Goal: Task Accomplishment & Management: Complete application form

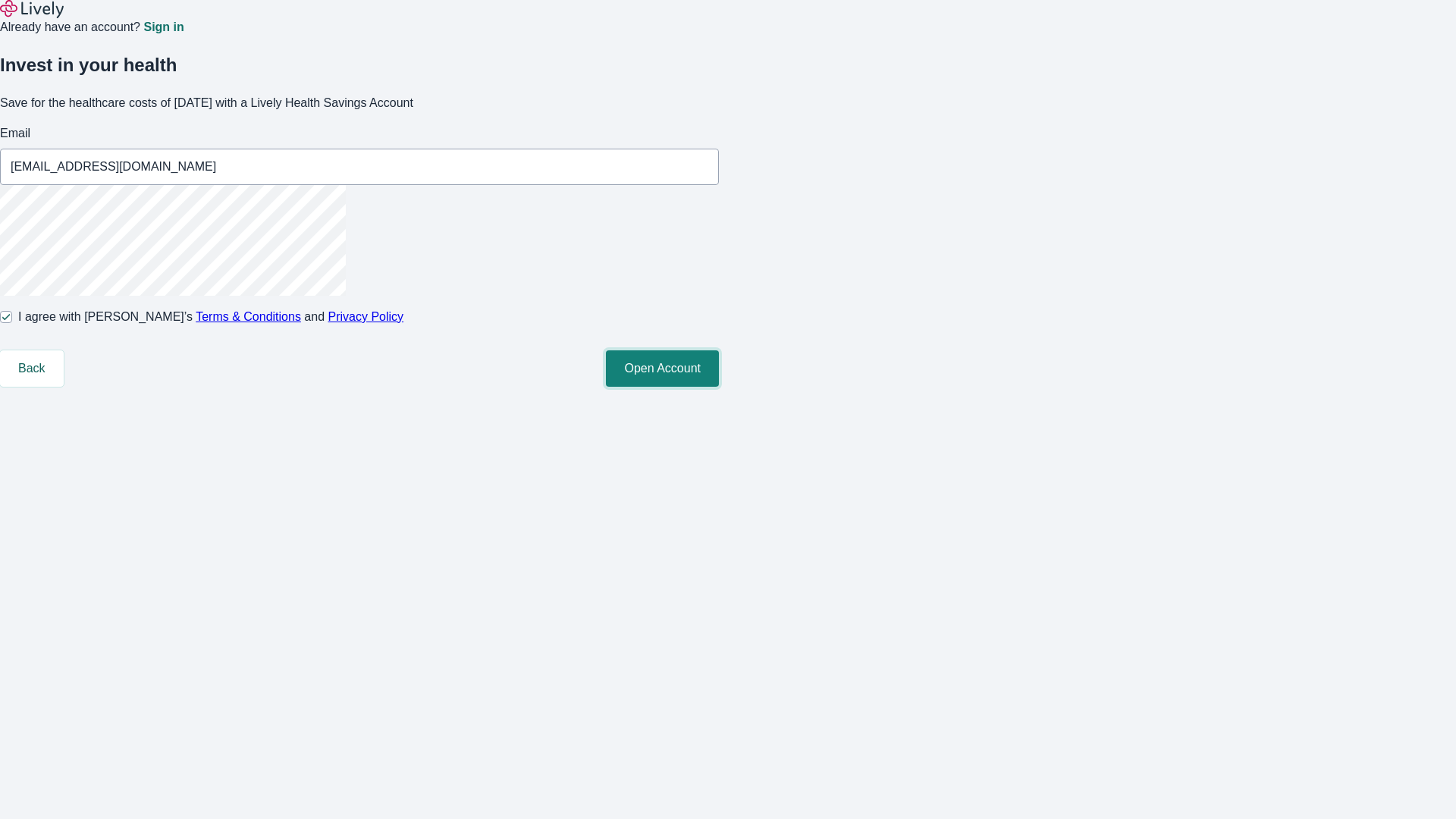
click at [719, 386] on button "Open Account" at bounding box center [662, 368] width 113 height 36
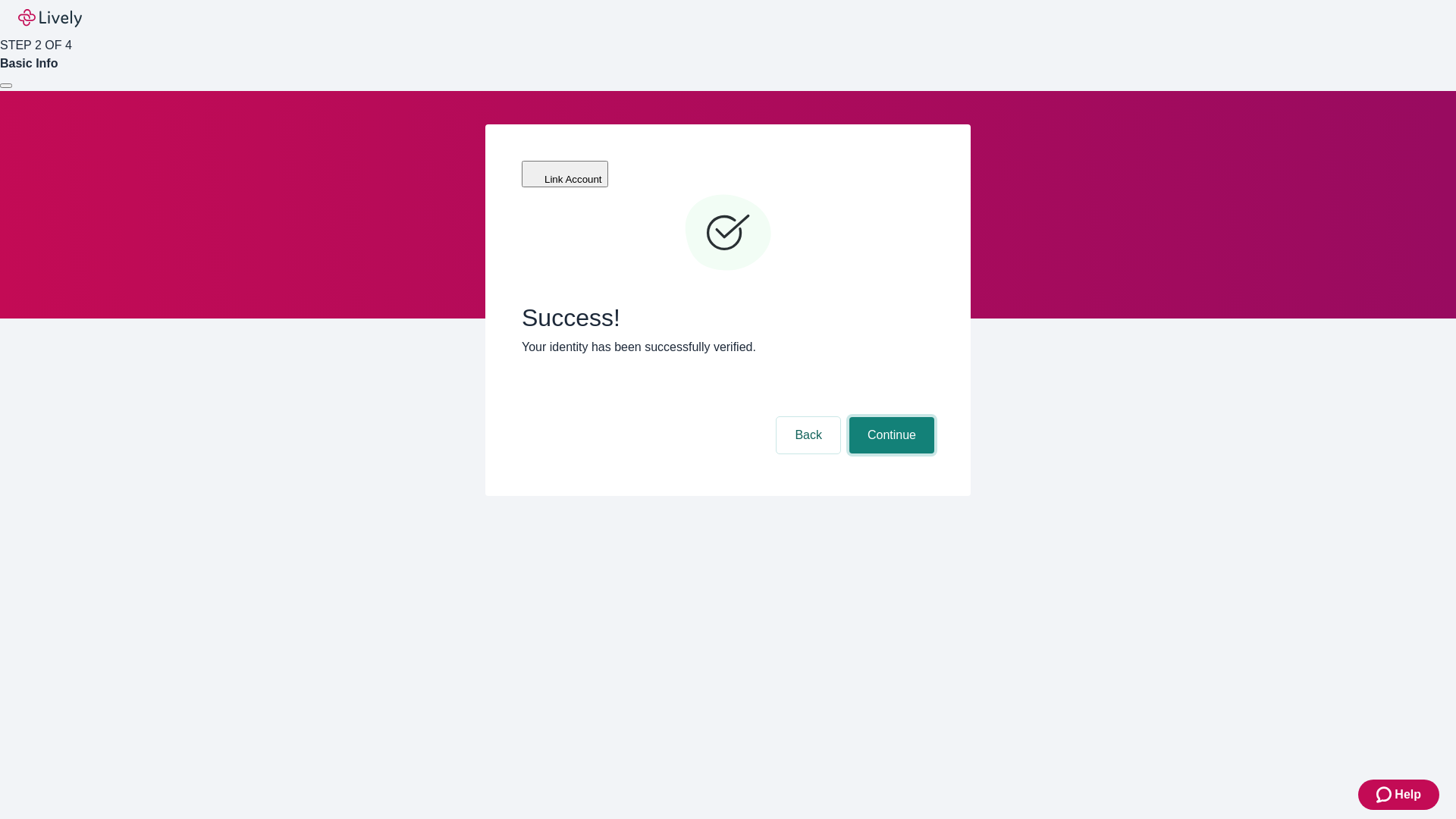
click at [889, 417] on button "Continue" at bounding box center [892, 435] width 85 height 36
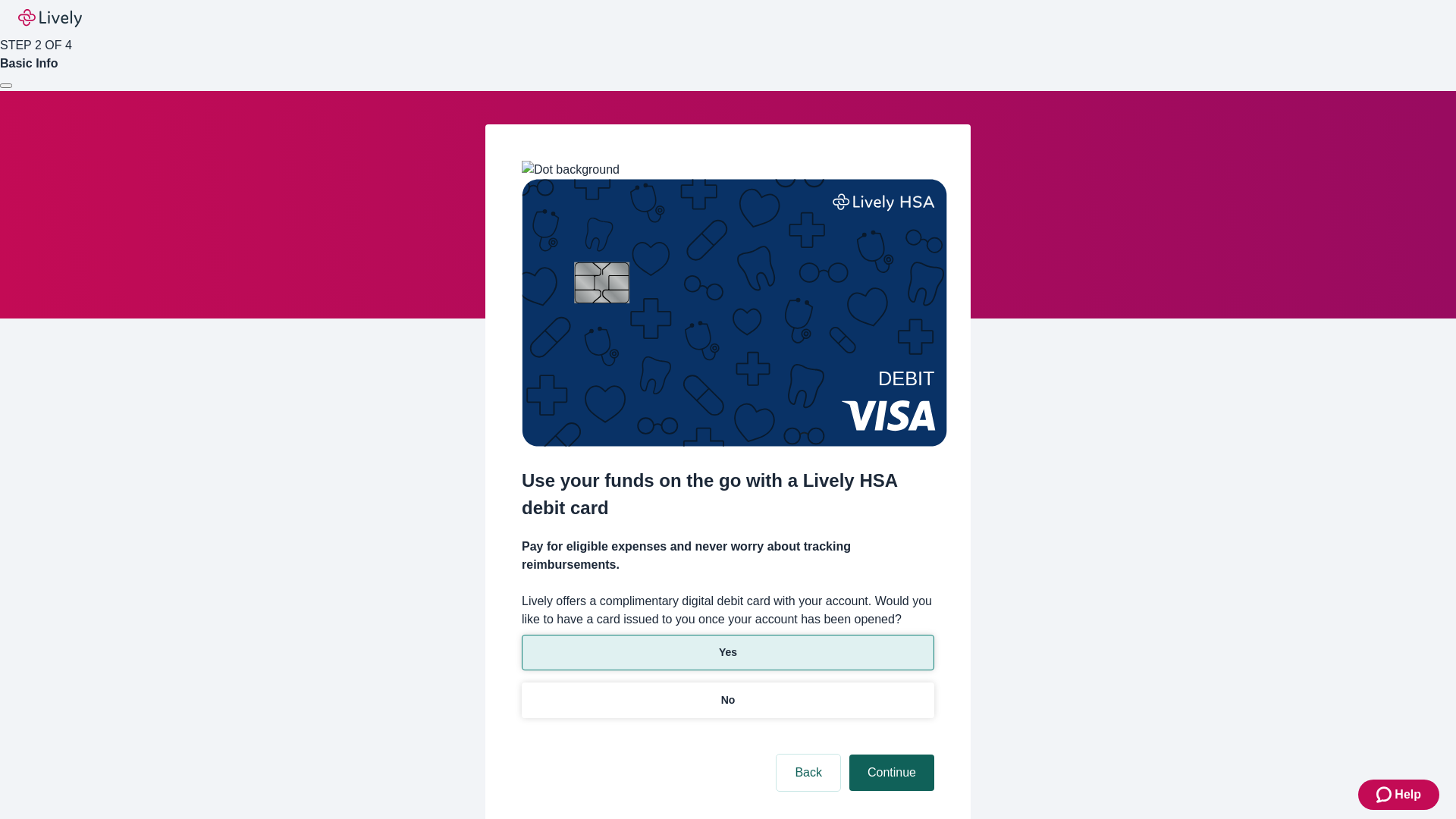
click at [728, 645] on p "Yes" at bounding box center [728, 653] width 18 height 16
click at [889, 754] on button "Continue" at bounding box center [892, 772] width 85 height 36
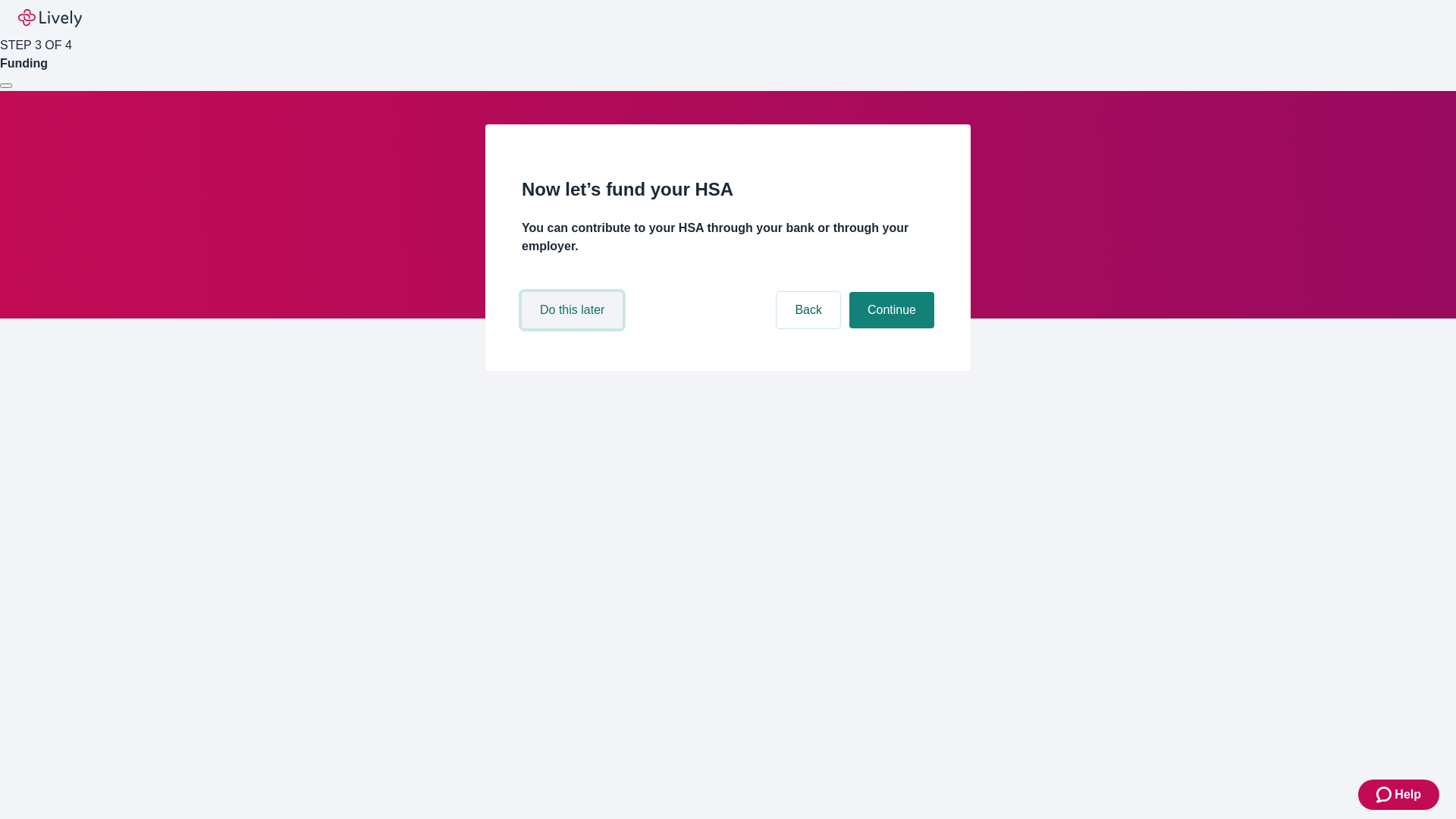
click at [574, 329] on button "Do this later" at bounding box center [572, 310] width 101 height 36
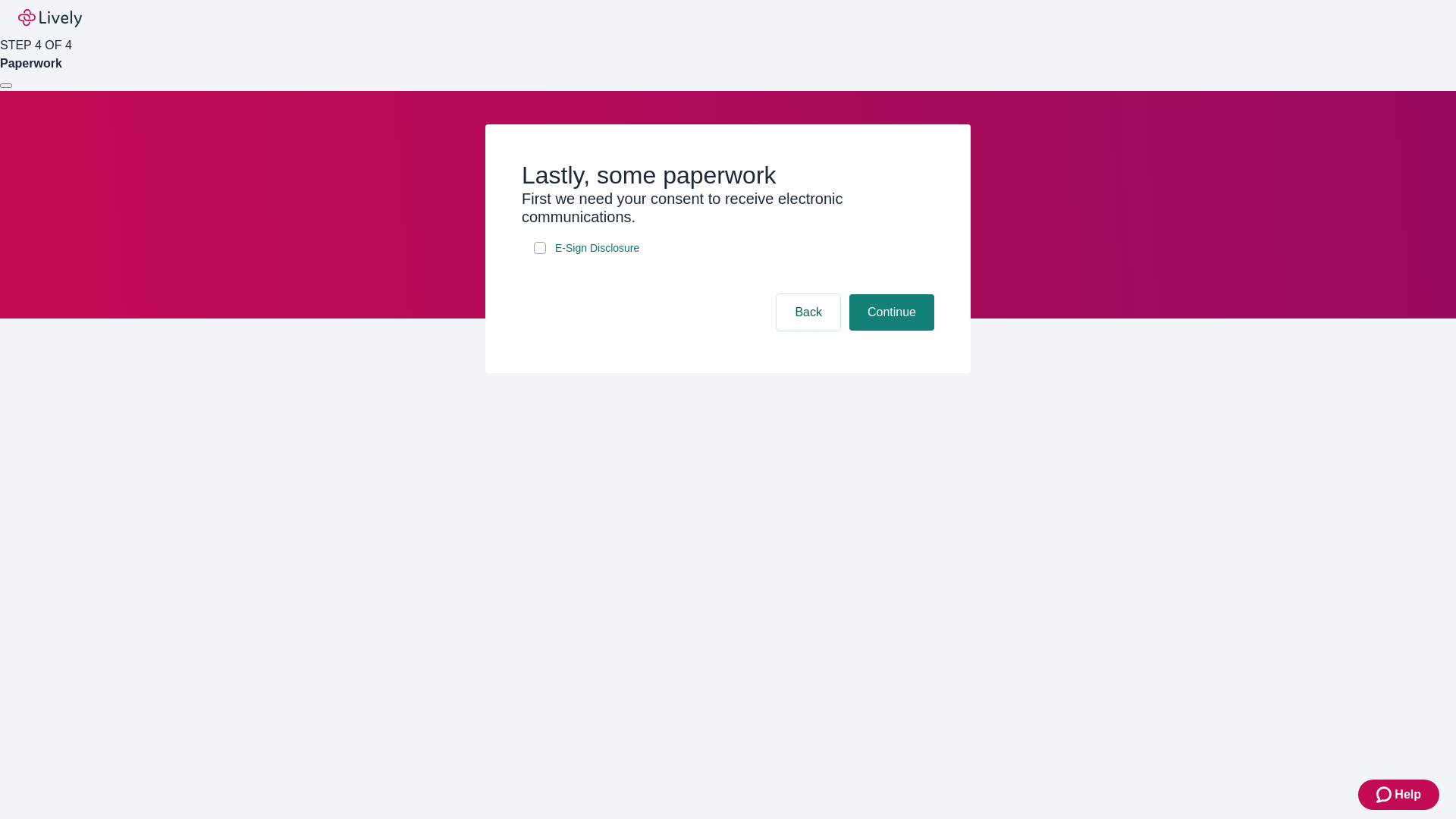
click at [540, 254] on input "E-Sign Disclosure" at bounding box center [540, 248] width 12 height 12
checkbox input "true"
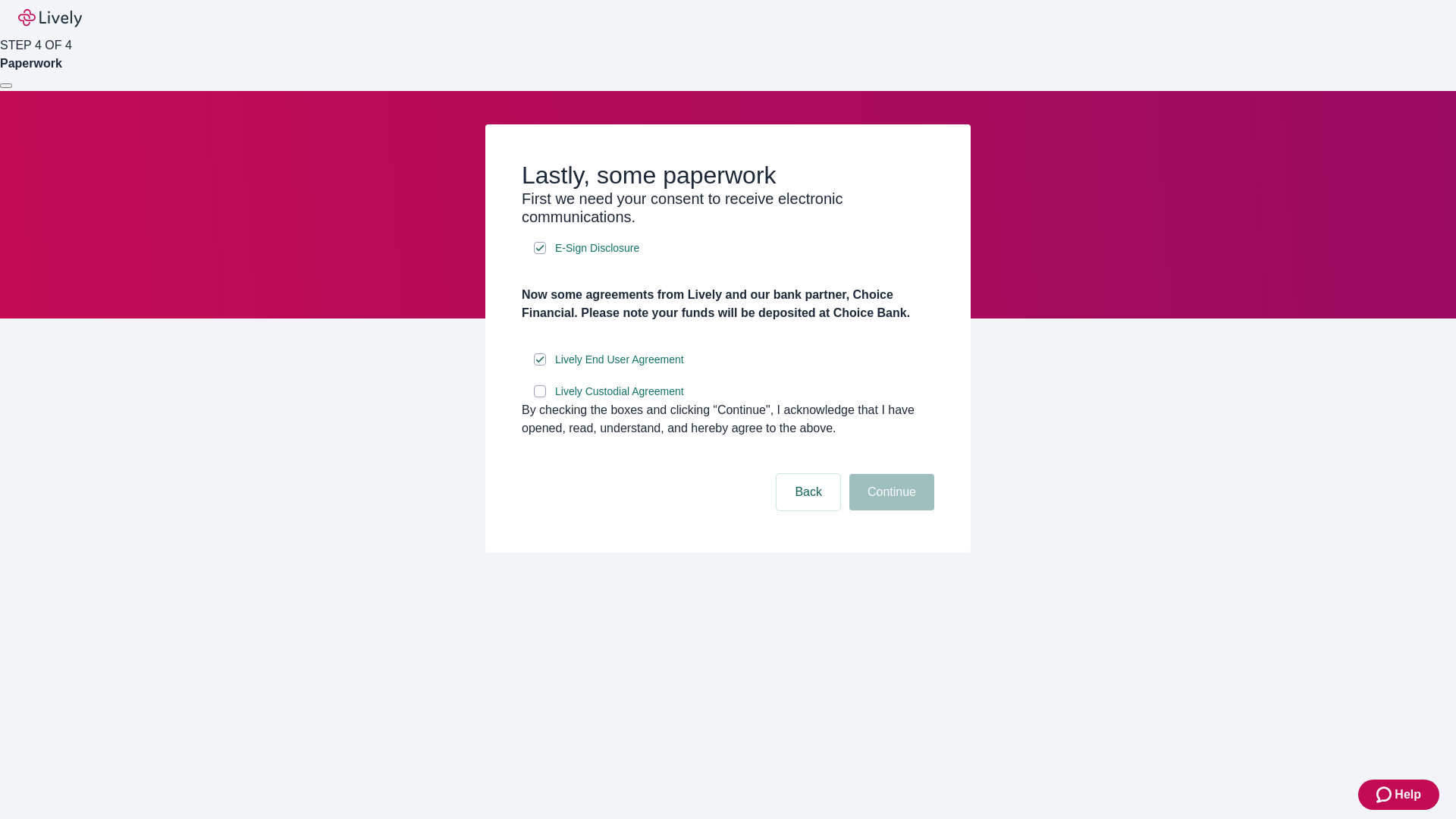
click at [540, 397] on input "Lively Custodial Agreement" at bounding box center [540, 392] width 12 height 12
checkbox input "true"
click at [889, 511] on button "Continue" at bounding box center [892, 492] width 85 height 36
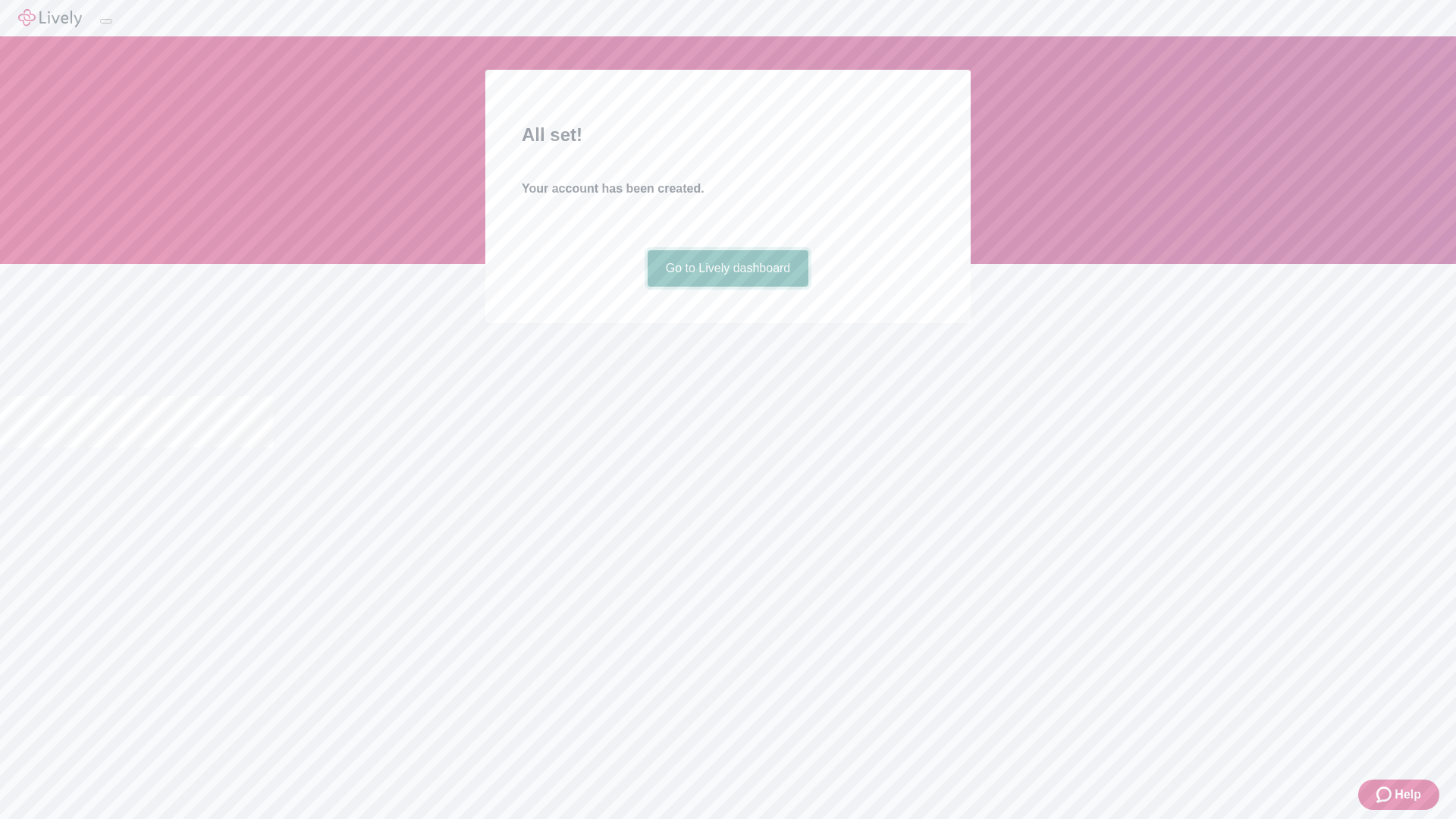
click at [728, 287] on link "Go to Lively dashboard" at bounding box center [728, 268] width 162 height 36
